Goal: Task Accomplishment & Management: Manage account settings

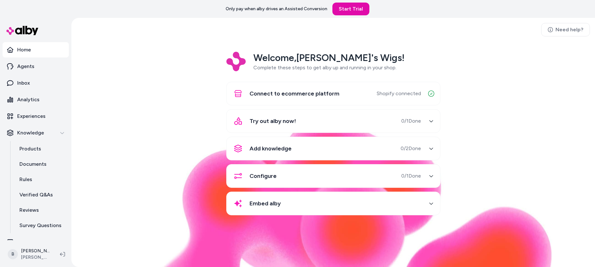
click at [301, 123] on div "Try out alby now! 0 / 1 Done" at bounding box center [326, 120] width 191 height 15
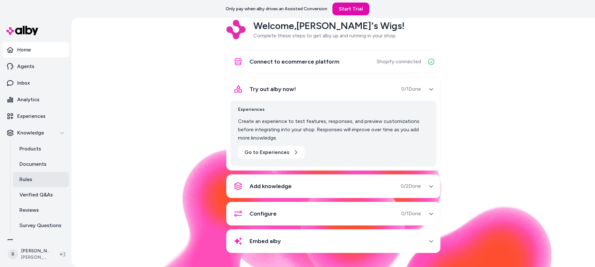
scroll to position [10, 0]
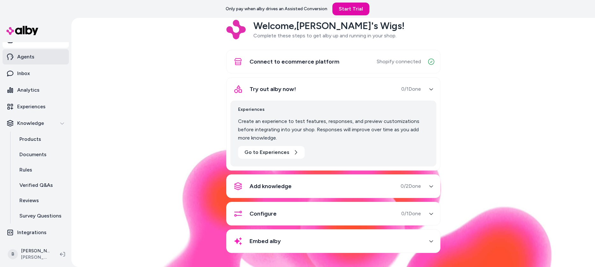
click at [17, 58] on p "Agents" at bounding box center [25, 57] width 17 height 8
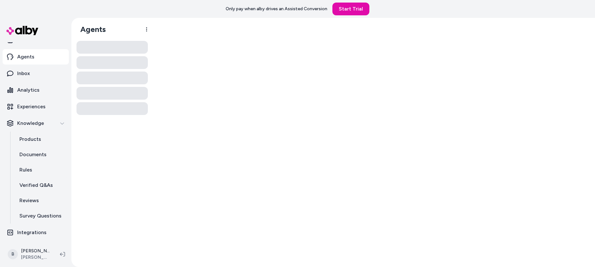
click at [17, 58] on p "Agents" at bounding box center [25, 57] width 17 height 8
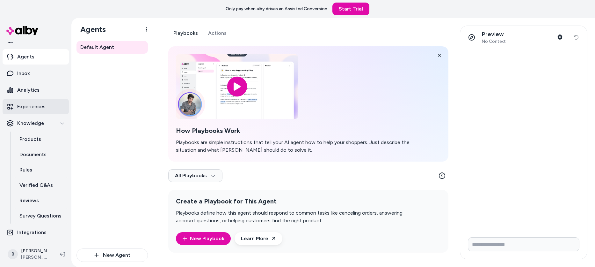
click at [35, 104] on p "Experiences" at bounding box center [31, 107] width 28 height 8
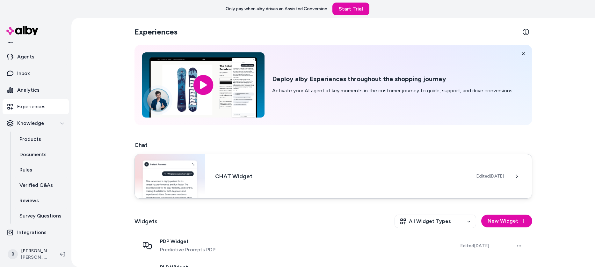
click at [272, 167] on div "CHAT Widget Edited [DATE]" at bounding box center [334, 176] width 398 height 45
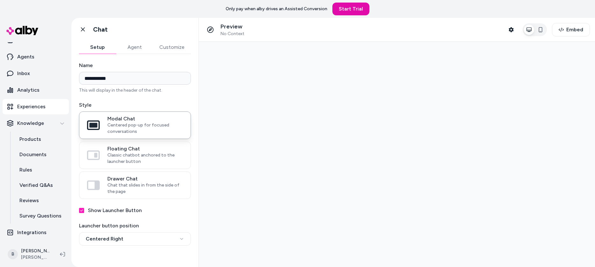
click at [133, 49] on button "Agent" at bounding box center [134, 47] width 37 height 13
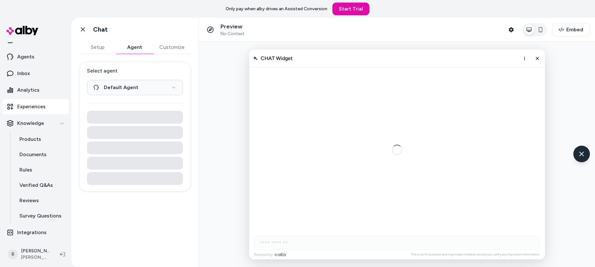
click at [92, 49] on button "Setup" at bounding box center [97, 47] width 37 height 13
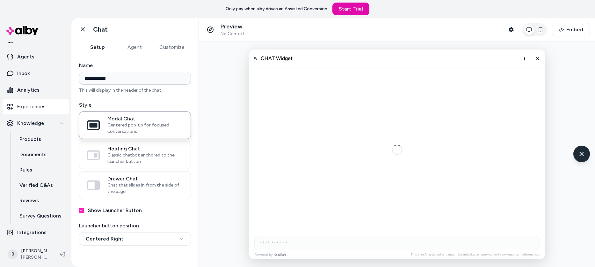
scroll to position [14, 0]
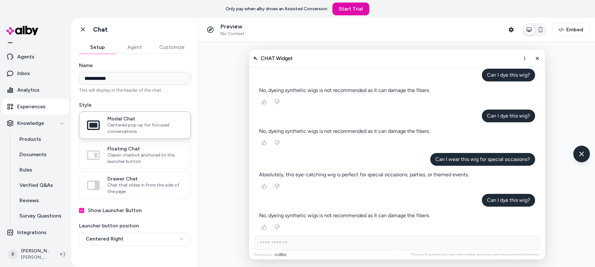
click at [136, 49] on button "Agent" at bounding box center [134, 47] width 37 height 13
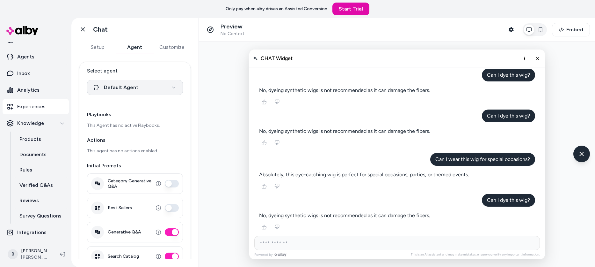
click at [133, 84] on html "**********" at bounding box center [297, 133] width 595 height 267
click at [133, 86] on html "**********" at bounding box center [297, 133] width 595 height 267
click at [134, 100] on div "**********" at bounding box center [135, 167] width 112 height 211
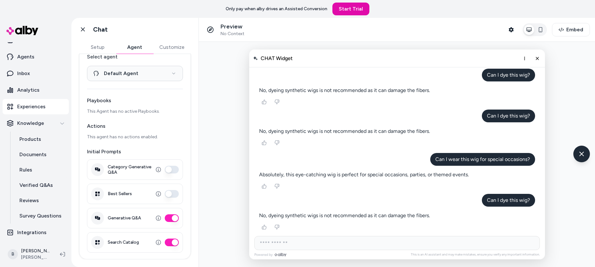
scroll to position [0, 0]
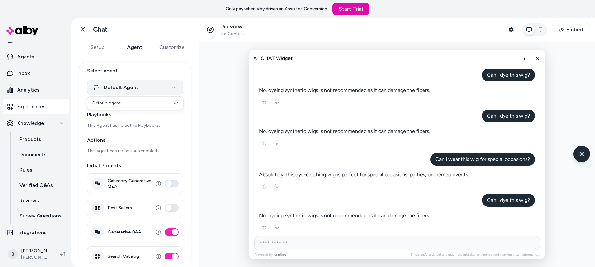
click at [135, 88] on html "**********" at bounding box center [297, 133] width 595 height 267
click at [136, 71] on label "Select agent" at bounding box center [135, 71] width 96 height 8
click at [136, 80] on button "Default Agent" at bounding box center [135, 87] width 96 height 15
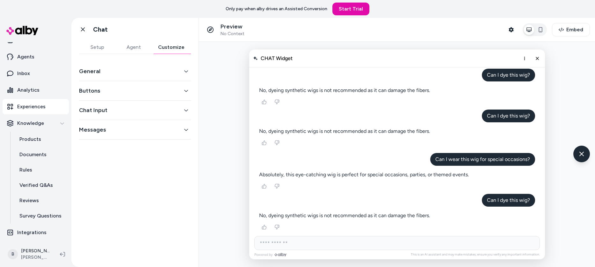
click at [168, 47] on button "Customize" at bounding box center [171, 47] width 39 height 13
click at [93, 46] on button "Setup" at bounding box center [97, 47] width 36 height 13
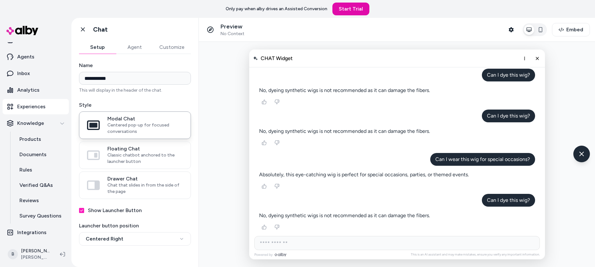
click at [136, 51] on button "Agent" at bounding box center [134, 47] width 37 height 13
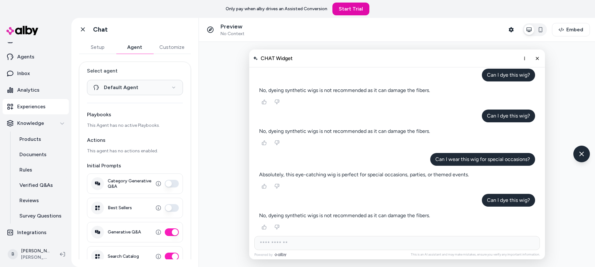
click at [188, 47] on button "Customize" at bounding box center [172, 47] width 38 height 13
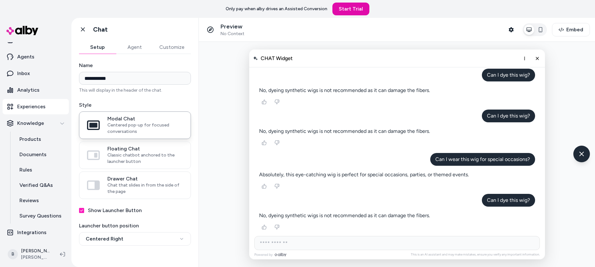
click at [94, 46] on button "Setup" at bounding box center [97, 47] width 37 height 13
click at [322, 88] on p "No, dyeing synthetic wigs is not recommended as it can damage the fibers." at bounding box center [430, 102] width 216 height 183
click at [345, 88] on p "No, dyeing synthetic wigs is not recommended as it can damage the fibers." at bounding box center [436, 109] width 183 height 216
click at [315, 191] on p "No, dyeing synthetic wigs is not recommended as it can damage the fibers." at bounding box center [397, 195] width 276 height 8
click at [391, 91] on p "No, dyeing synthetic wigs is not recommended as it can damage the fibers." at bounding box center [415, 94] width 262 height 102
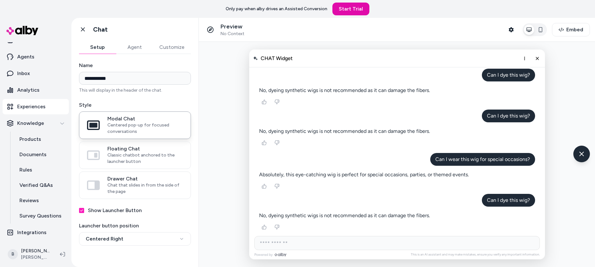
click at [391, 91] on p "No, dyeing synthetic wigs is not recommended as it can damage the fibers." at bounding box center [442, 168] width 144 height 243
click at [391, 91] on p "No, dyeing synthetic wigs is not recommended as it can damage the fibers." at bounding box center [423, 97] width 243 height 145
click at [421, 91] on p "No, dyeing synthetic wigs is not recommended as it can damage the fibers." at bounding box center [448, 133] width 55 height 273
click at [352, 88] on p "No, dyeing synthetic wigs is not recommended as it can damage the fibers." at bounding box center [397, 90] width 276 height 8
click at [352, 88] on p "No, dyeing synthetic wigs is not recommended as it can damage the fibers." at bounding box center [415, 94] width 262 height 102
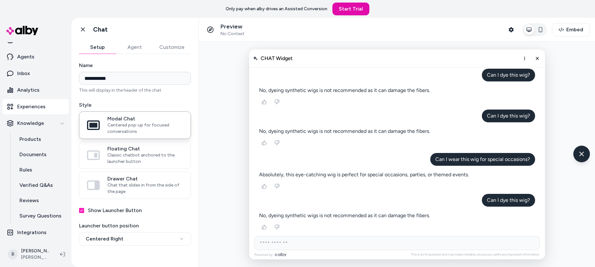
click at [352, 88] on p "No, dyeing synthetic wigs is not recommended as it can damage the fibers." at bounding box center [415, 94] width 262 height 102
click at [367, 88] on p "No, dyeing synthetic wigs is not recommended as it can damage the fibers." at bounding box center [352, 168] width 145 height 243
click at [421, 88] on p "No, dyeing synthetic wigs is not recommended as it can damage the fibers." at bounding box center [448, 151] width 55 height 273
click at [445, 88] on p "No, dyeing synthetic wigs is not recommended as it can damage the fibers." at bounding box center [449, 142] width 8 height 276
click at [367, 103] on div "AI Shopping Assistant" at bounding box center [359, 156] width 104 height 263
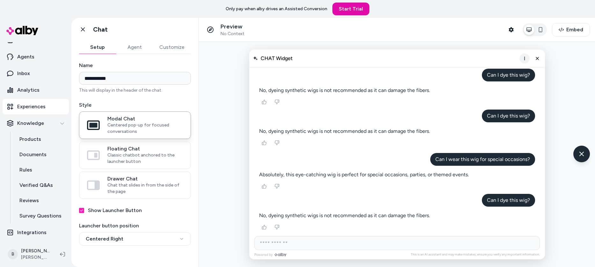
click at [525, 61] on button "More options" at bounding box center [525, 58] width 10 height 10
click at [325, 144] on div "AI Shopping Assistant" at bounding box center [397, 142] width 244 height 147
click at [135, 50] on button "Agent" at bounding box center [134, 47] width 37 height 13
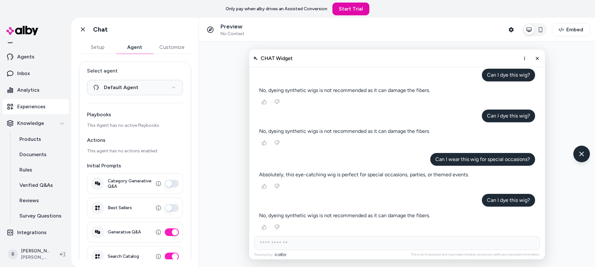
click at [168, 45] on button "Customize" at bounding box center [172, 47] width 38 height 13
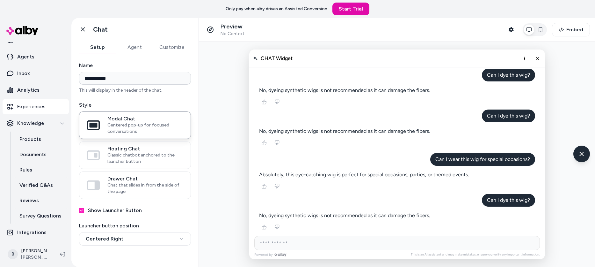
click at [104, 48] on button "Setup" at bounding box center [97, 47] width 37 height 13
click at [84, 24] on link "Go back" at bounding box center [83, 29] width 13 height 13
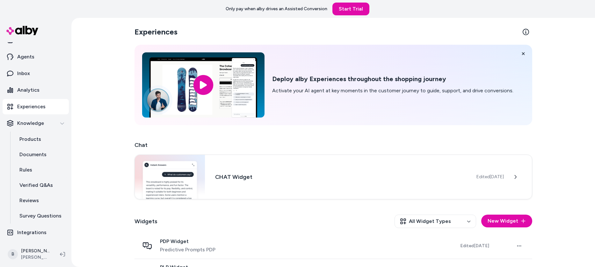
scroll to position [23, 0]
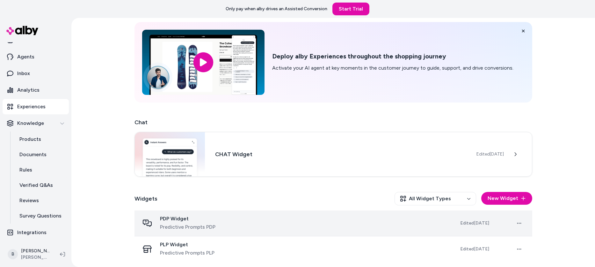
click at [178, 221] on span "PDP Widget" at bounding box center [187, 218] width 55 height 6
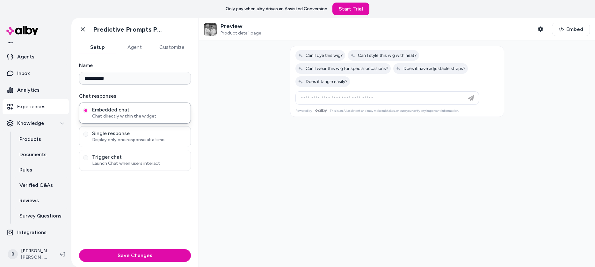
click at [149, 139] on span "Display only one response at a time" at bounding box center [139, 139] width 95 height 6
click at [88, 136] on button "Single response Display only one response at a time" at bounding box center [85, 133] width 5 height 5
click at [138, 165] on span "Launch Chat when users interact" at bounding box center [139, 163] width 95 height 6
click at [88, 160] on button "Trigger chat Launch Chat when users interact" at bounding box center [85, 157] width 5 height 5
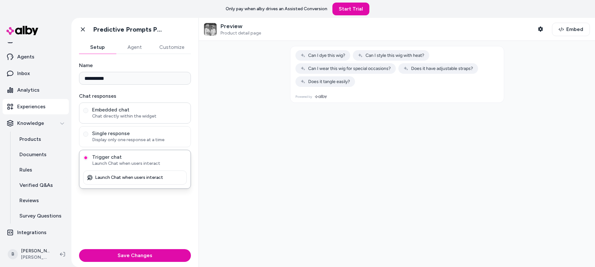
click at [145, 113] on span "Chat directly within the widget" at bounding box center [139, 116] width 95 height 6
click at [88, 113] on button "Embedded chat Chat directly within the widget" at bounding box center [85, 110] width 5 height 5
click at [138, 135] on span "Single response" at bounding box center [139, 133] width 95 height 6
click at [88, 135] on button "Single response Display only one response at a time" at bounding box center [85, 133] width 5 height 5
click at [132, 166] on span "Launch Chat when users interact" at bounding box center [139, 163] width 95 height 6
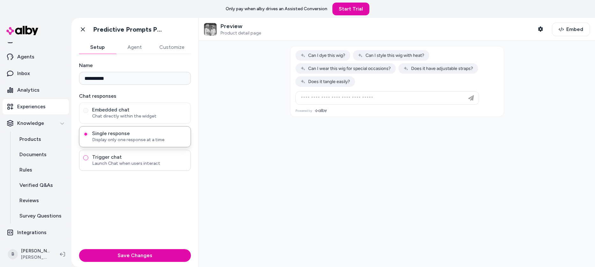
click at [88, 160] on button "Trigger chat Launch Chat when users interact" at bounding box center [85, 157] width 5 height 5
click at [131, 143] on div "Single response Display only one response at a time" at bounding box center [135, 136] width 112 height 21
click at [134, 134] on span "Single response" at bounding box center [139, 133] width 95 height 6
click at [88, 134] on button "Single response Display only one response at a time" at bounding box center [85, 133] width 5 height 5
click at [137, 112] on span "Embedded chat" at bounding box center [139, 109] width 95 height 6
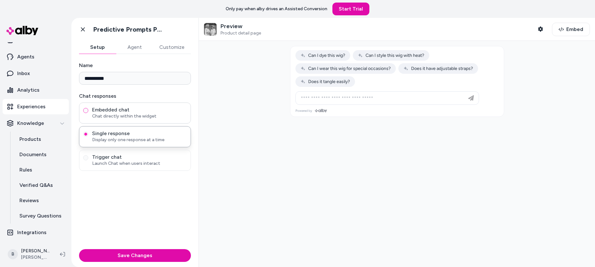
click at [88, 112] on button "Embedded chat Chat directly within the widget" at bounding box center [85, 110] width 5 height 5
click at [79, 27] on link "Go back" at bounding box center [83, 29] width 13 height 13
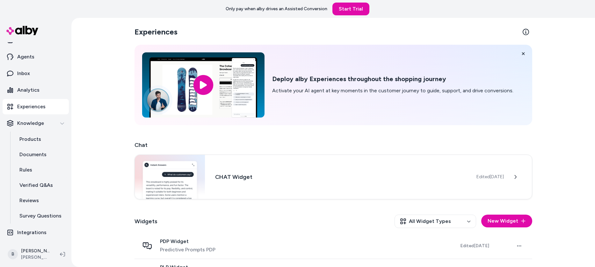
scroll to position [23, 0]
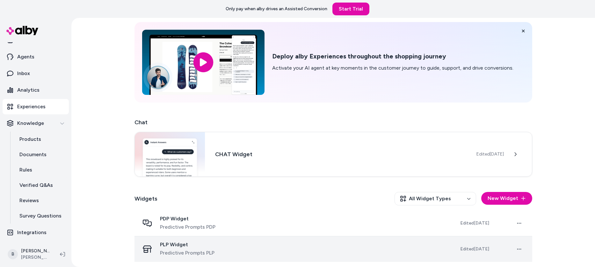
click at [196, 251] on span "Predictive Prompts PLP" at bounding box center [187, 253] width 55 height 8
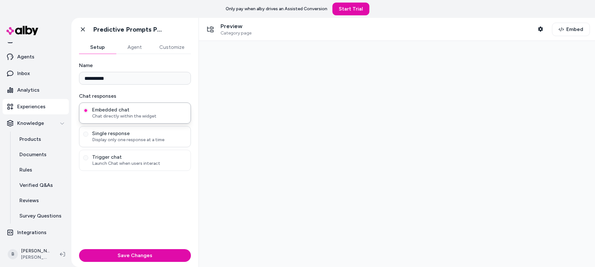
click at [127, 142] on span "Display only one response at a time" at bounding box center [139, 139] width 95 height 6
click at [88, 136] on button "Single response Display only one response at a time" at bounding box center [85, 133] width 5 height 5
click at [132, 162] on span "Launch Chat when users interact" at bounding box center [139, 163] width 95 height 6
click at [88, 160] on button "Trigger chat Launch Chat when users interact" at bounding box center [85, 157] width 5 height 5
click at [140, 135] on span "Single response" at bounding box center [139, 133] width 95 height 6
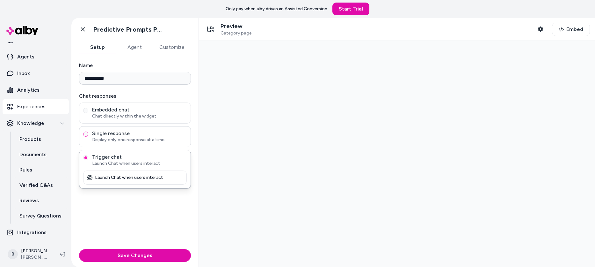
click at [88, 135] on button "Single response Display only one response at a time" at bounding box center [85, 133] width 5 height 5
click at [143, 115] on span "Chat directly within the widget" at bounding box center [139, 116] width 95 height 6
click at [88, 113] on button "Embedded chat Chat directly within the widget" at bounding box center [85, 110] width 5 height 5
click at [137, 45] on button "Agent" at bounding box center [134, 47] width 37 height 13
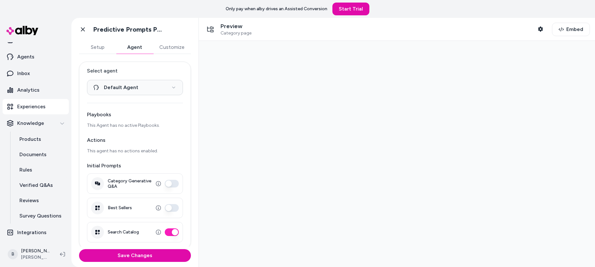
click at [180, 44] on button "Customize" at bounding box center [172, 47] width 38 height 13
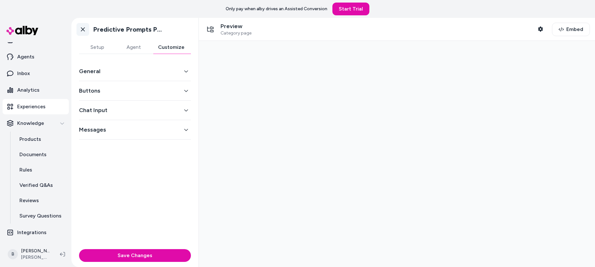
click at [78, 28] on link "Go back" at bounding box center [83, 29] width 13 height 13
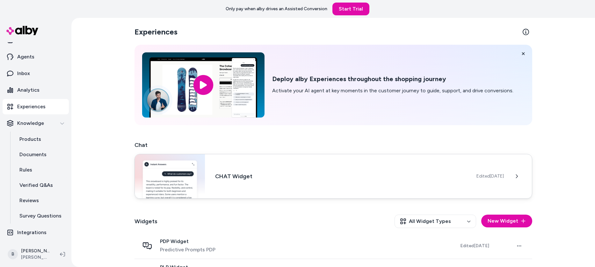
click at [192, 190] on img at bounding box center [170, 176] width 70 height 44
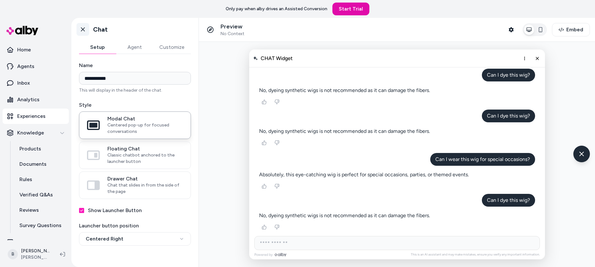
click at [85, 31] on icon at bounding box center [83, 29] width 6 height 6
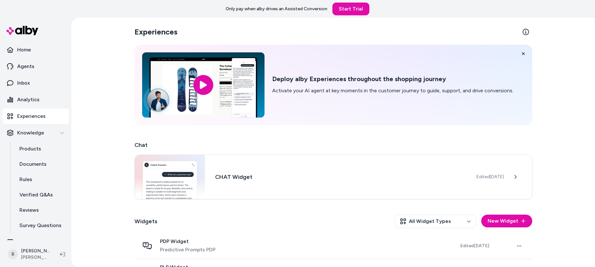
scroll to position [23, 0]
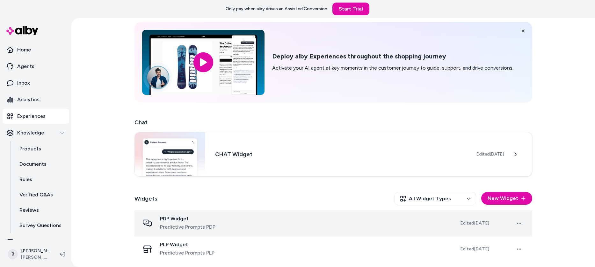
click at [213, 228] on span "Predictive Prompts PDP" at bounding box center [187, 227] width 55 height 8
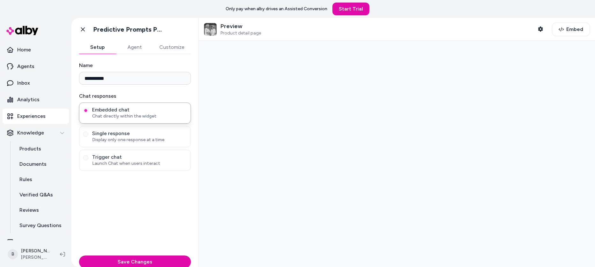
click at [190, 221] on div "**********" at bounding box center [134, 150] width 127 height 192
